Goal: Information Seeking & Learning: Check status

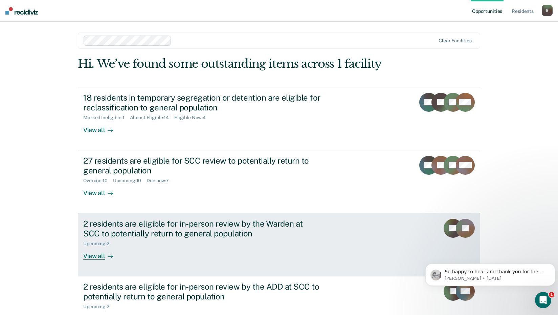
click at [243, 231] on div "2 residents are eligible for in-person review by the Warden at SCC to potential…" at bounding box center [202, 229] width 238 height 20
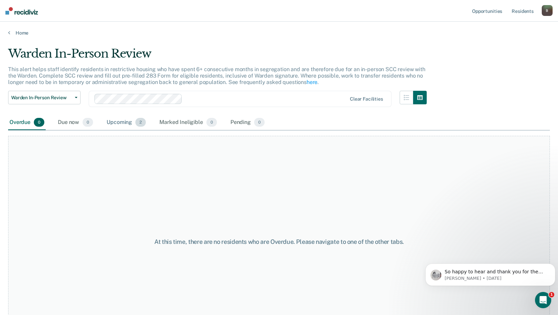
click at [114, 121] on div "Upcoming 2" at bounding box center [126, 122] width 42 height 15
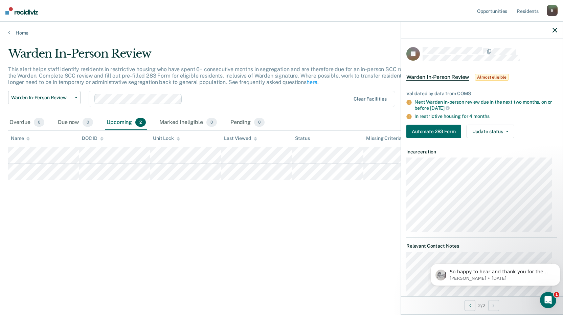
click at [315, 207] on div "Warden In-Person Review This alert helps staff identify residents in restrictiv…" at bounding box center [281, 155] width 547 height 217
click at [555, 29] on icon "button" at bounding box center [555, 30] width 5 height 5
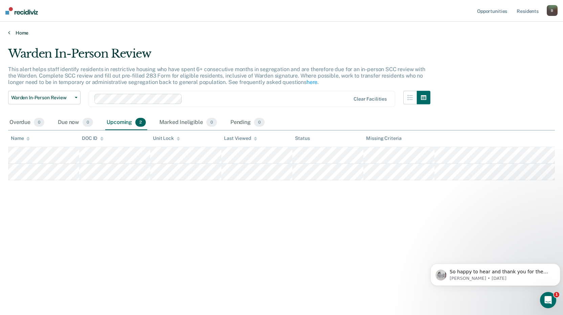
click at [9, 34] on icon at bounding box center [9, 32] width 2 height 5
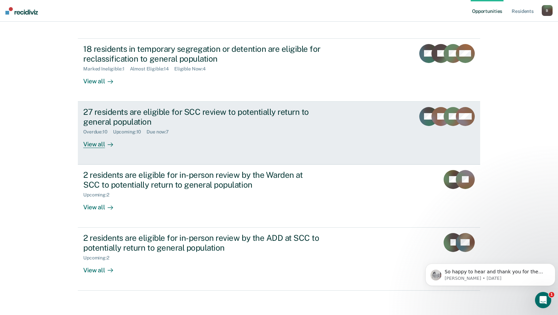
scroll to position [51, 0]
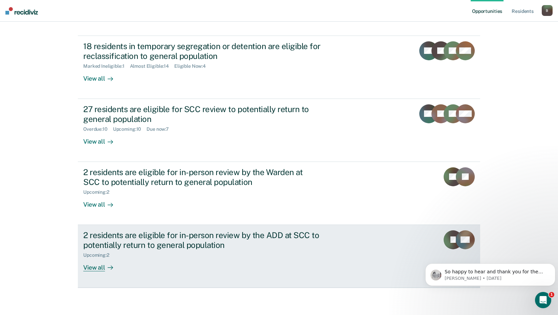
click at [218, 243] on div "2 residents are eligible for in-person review by the ADD at SCC to potentially …" at bounding box center [202, 240] width 238 height 20
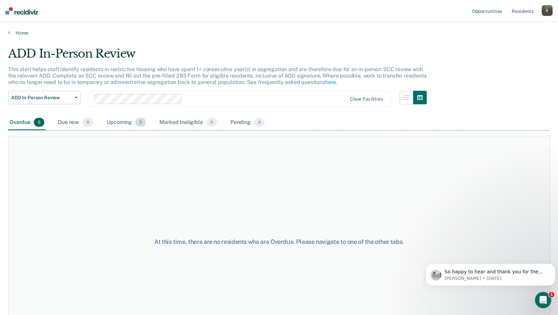
click at [120, 119] on div "Upcoming 2" at bounding box center [126, 122] width 42 height 15
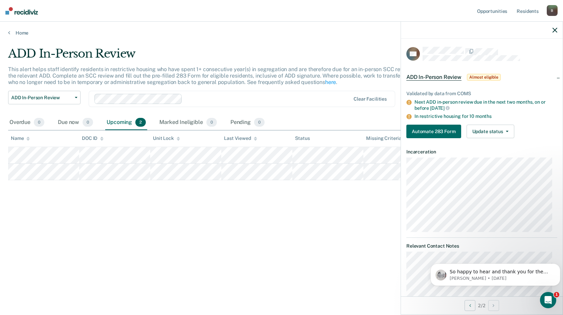
click at [553, 28] on icon "button" at bounding box center [555, 30] width 5 height 5
